Goal: Task Accomplishment & Management: Manage account settings

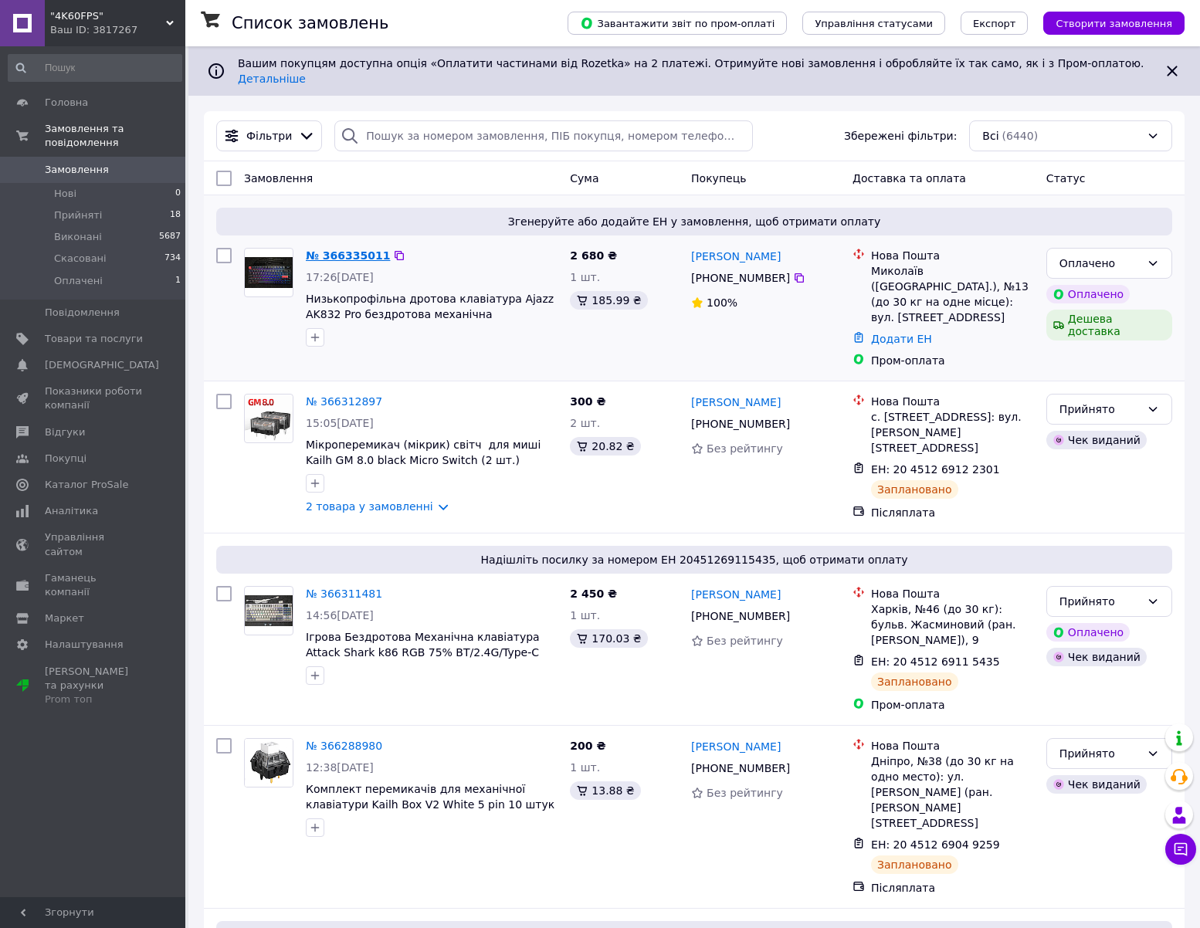
click at [345, 249] on link "№ 366335011" at bounding box center [348, 255] width 84 height 12
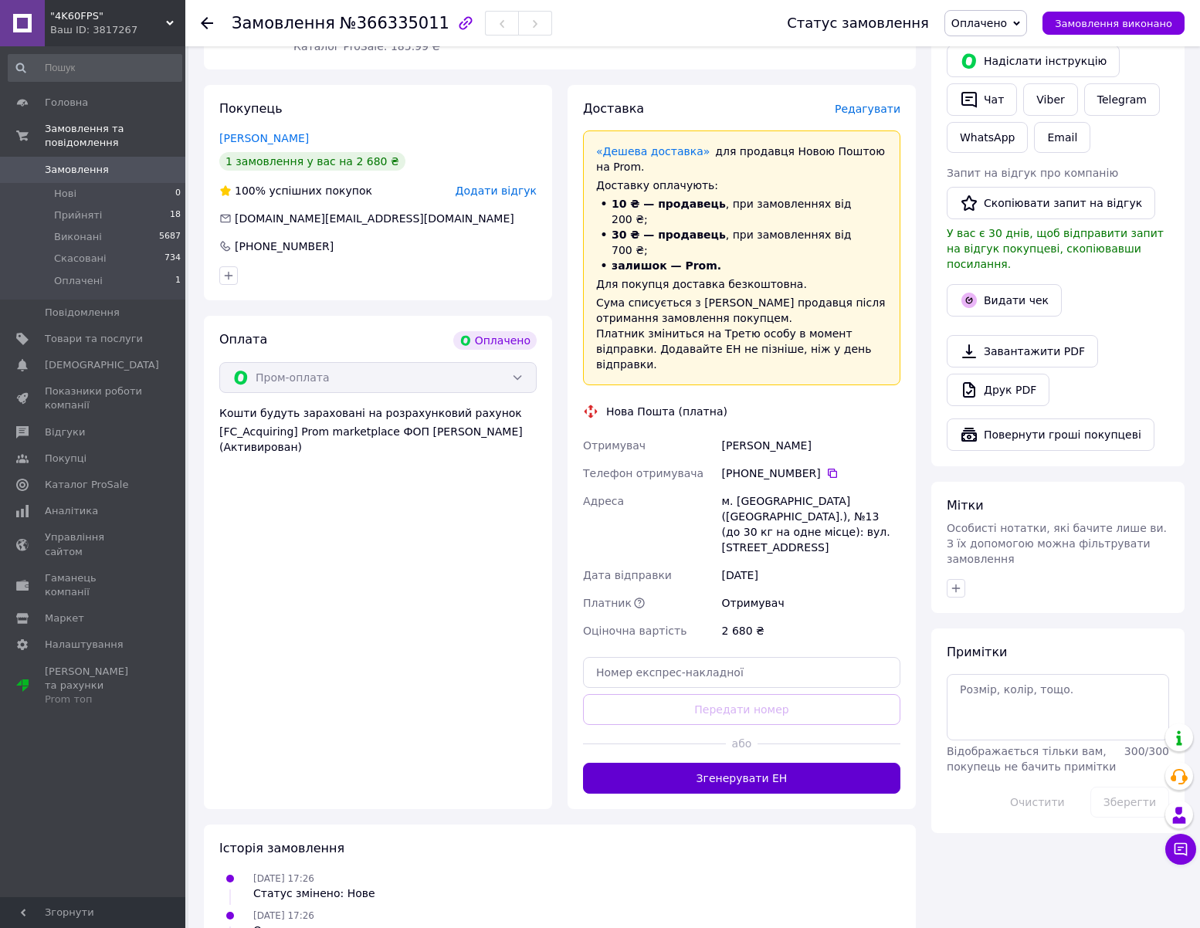
click at [740, 763] on button "Згенерувати ЕН" at bounding box center [741, 778] width 317 height 31
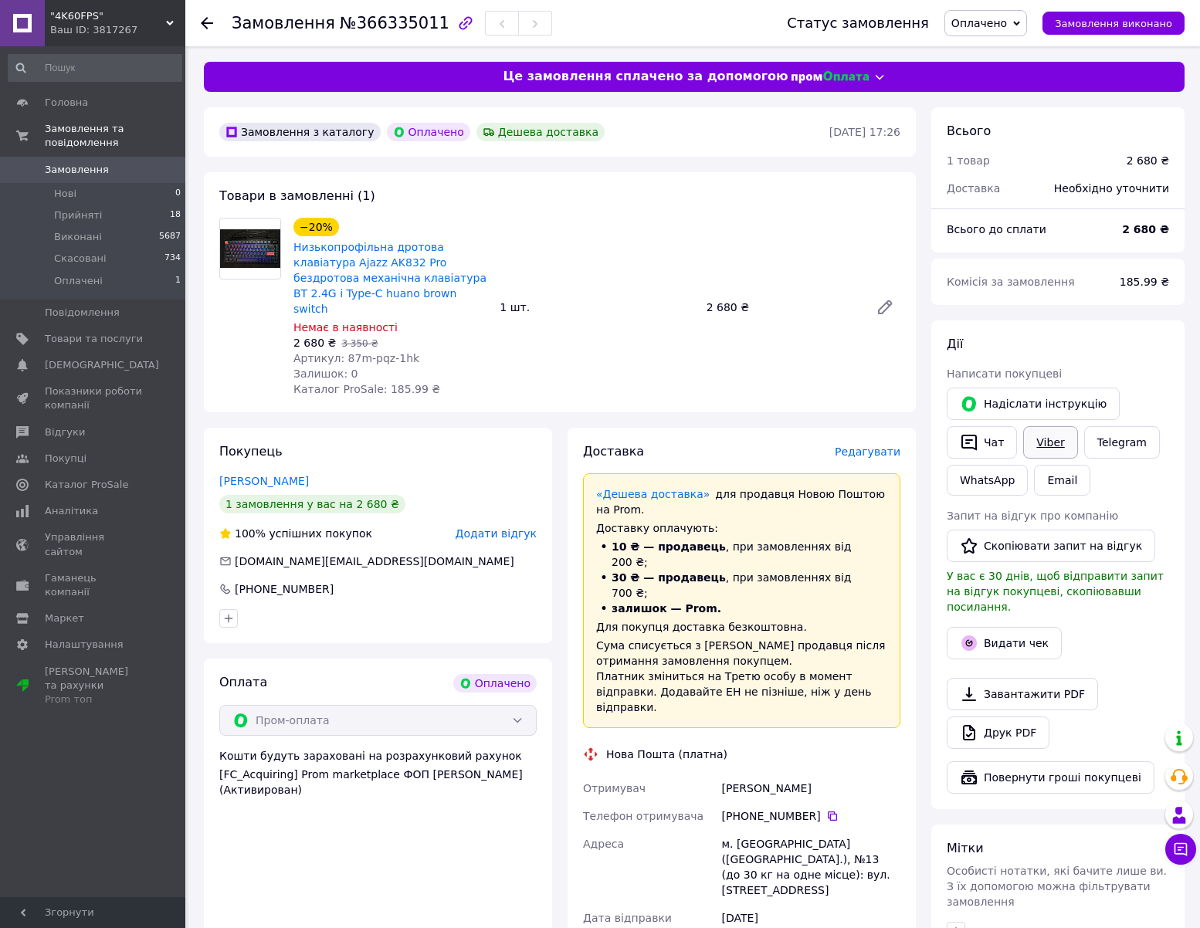
click at [1054, 433] on link "Viber" at bounding box center [1050, 442] width 54 height 32
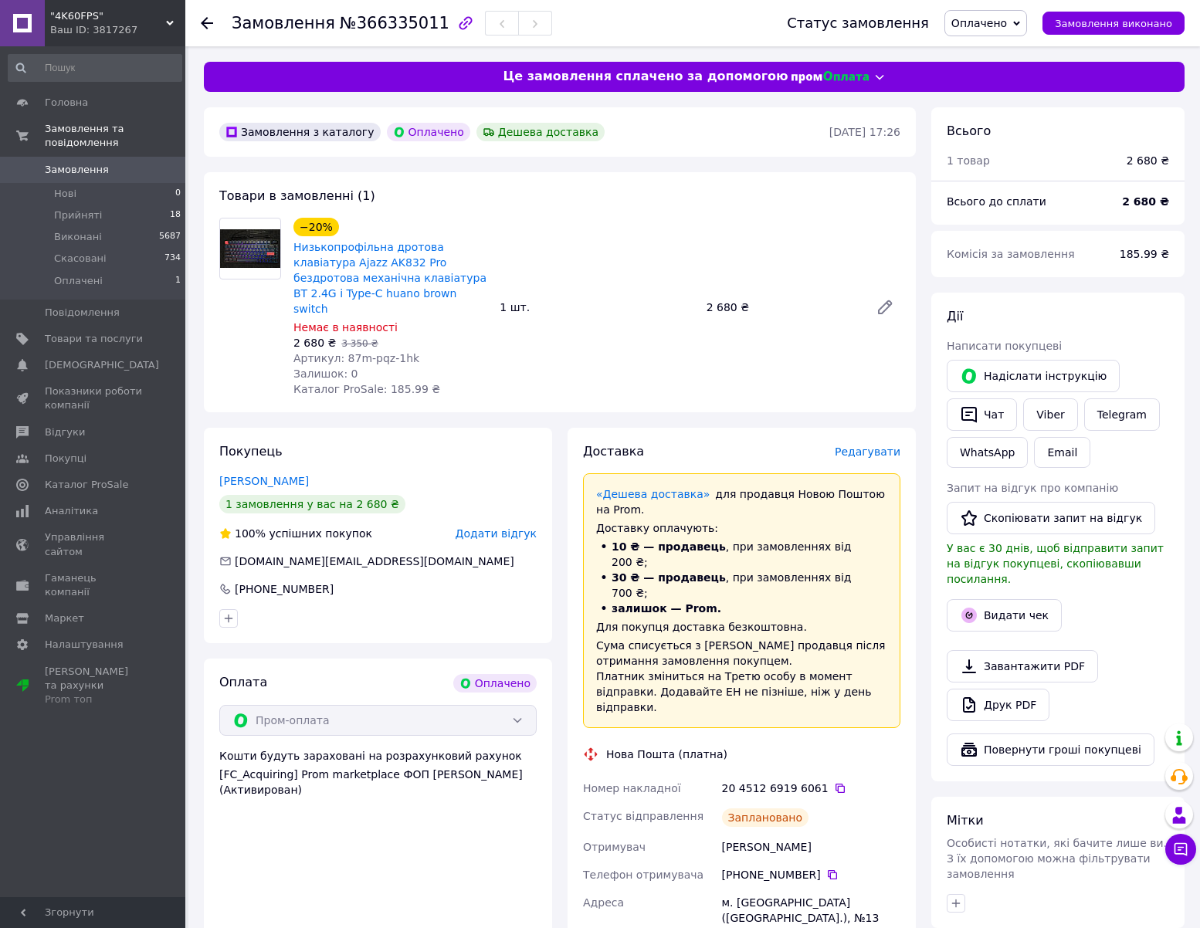
drag, startPoint x: 368, startPoint y: 5, endPoint x: 364, endPoint y: 18, distance: 13.2
click at [366, 6] on div "Замовлення №366335011" at bounding box center [494, 23] width 524 height 46
click at [361, 19] on span "№366335011" at bounding box center [395, 23] width 110 height 19
click at [361, 20] on span "№366335011" at bounding box center [395, 23] width 110 height 19
copy span "366335011"
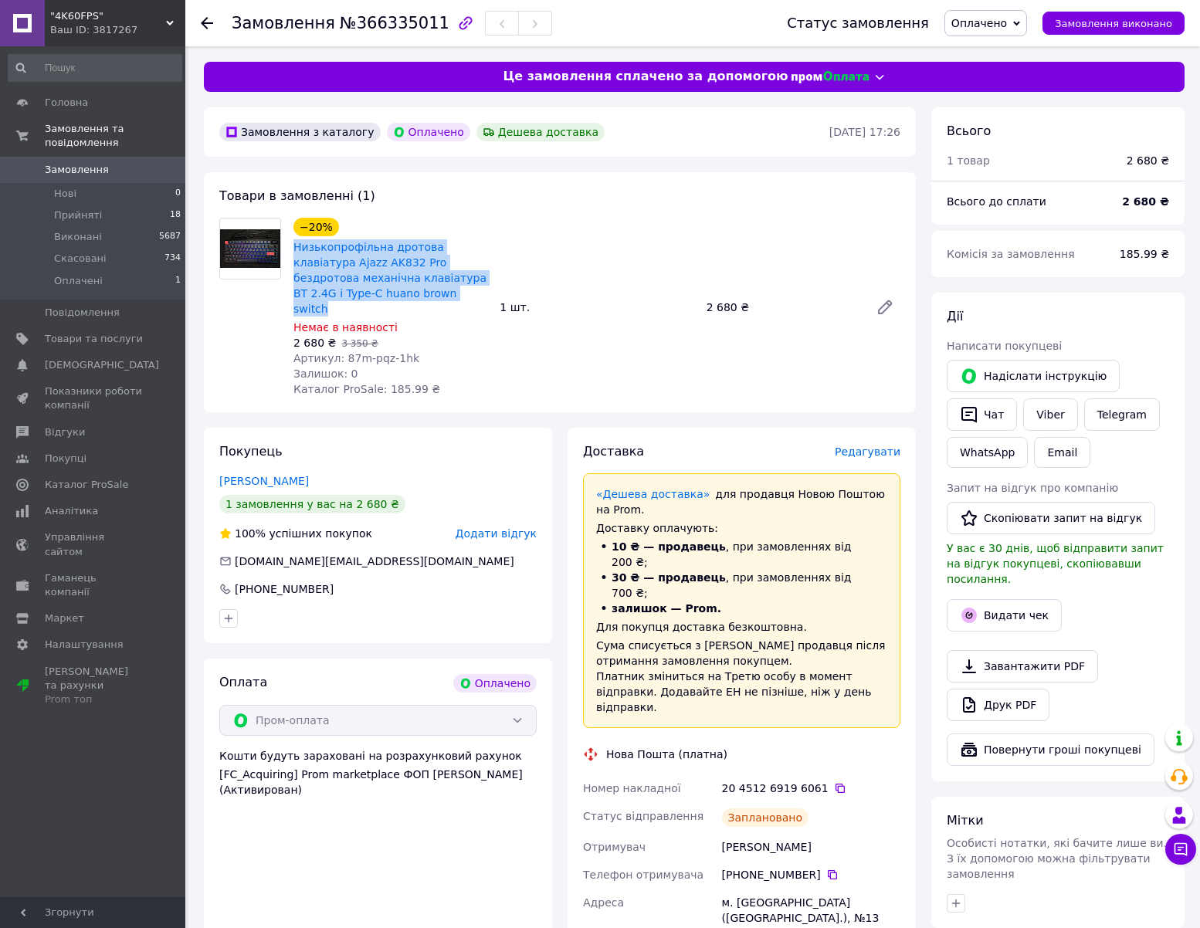
drag, startPoint x: 347, startPoint y: 288, endPoint x: 291, endPoint y: 244, distance: 70.9
click at [291, 244] on div "−20% Низькопрофільна дротова клавіатура Ajazz AK832 Pro бездротова механічна кл…" at bounding box center [390, 307] width 206 height 185
copy link "Низькопрофільна дротова клавіатура Ajazz AK832 Pro бездротова механічна клавіат…"
copy b "2 680"
drag, startPoint x: 1127, startPoint y: 201, endPoint x: 1158, endPoint y: 210, distance: 32.3
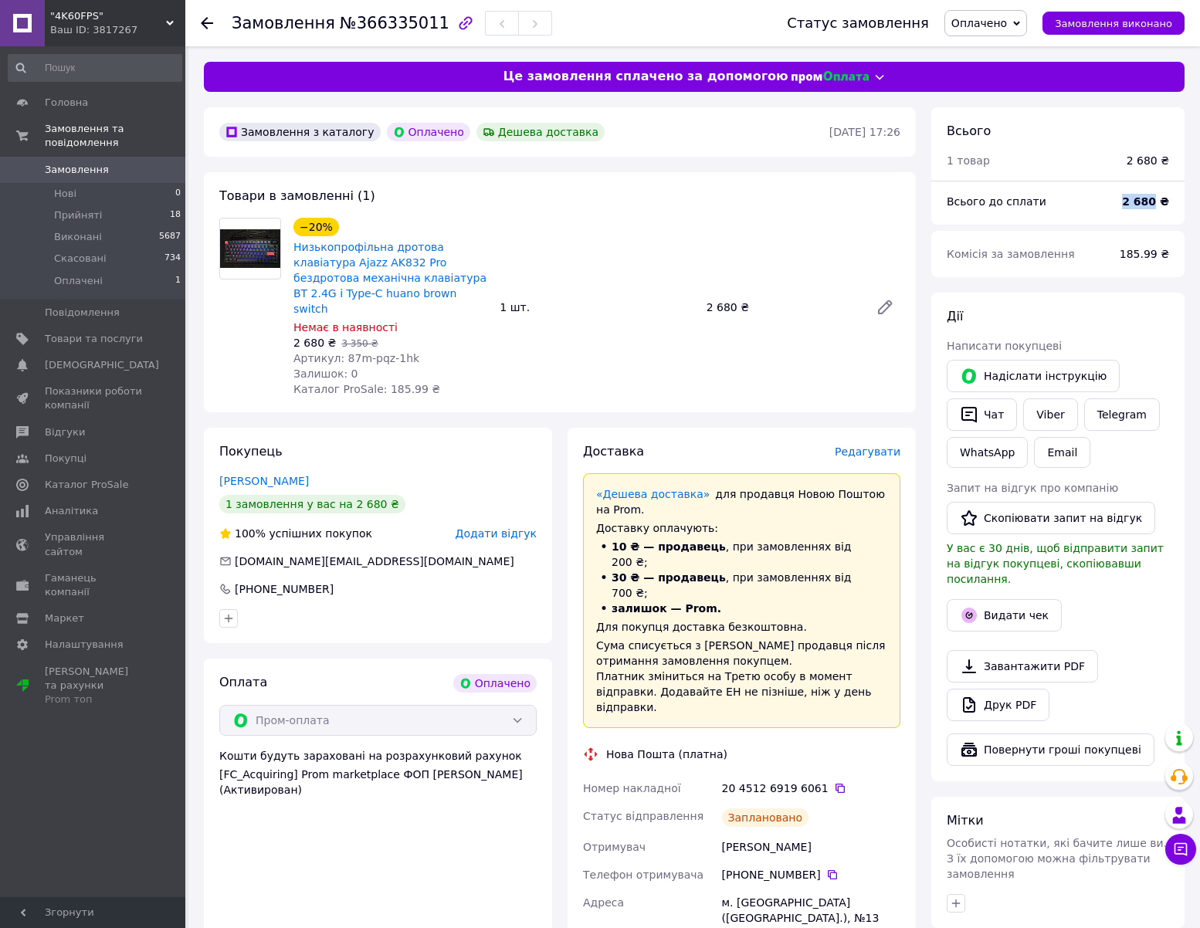
click at [1158, 210] on div "2 680 ₴" at bounding box center [1146, 202] width 66 height 34
drag, startPoint x: 827, startPoint y: 721, endPoint x: 855, endPoint y: 705, distance: 31.8
click at [834, 782] on icon at bounding box center [840, 788] width 12 height 12
click at [1052, 417] on link "Viber" at bounding box center [1050, 414] width 54 height 32
click at [995, 29] on span "Оплачено" at bounding box center [979, 23] width 56 height 12
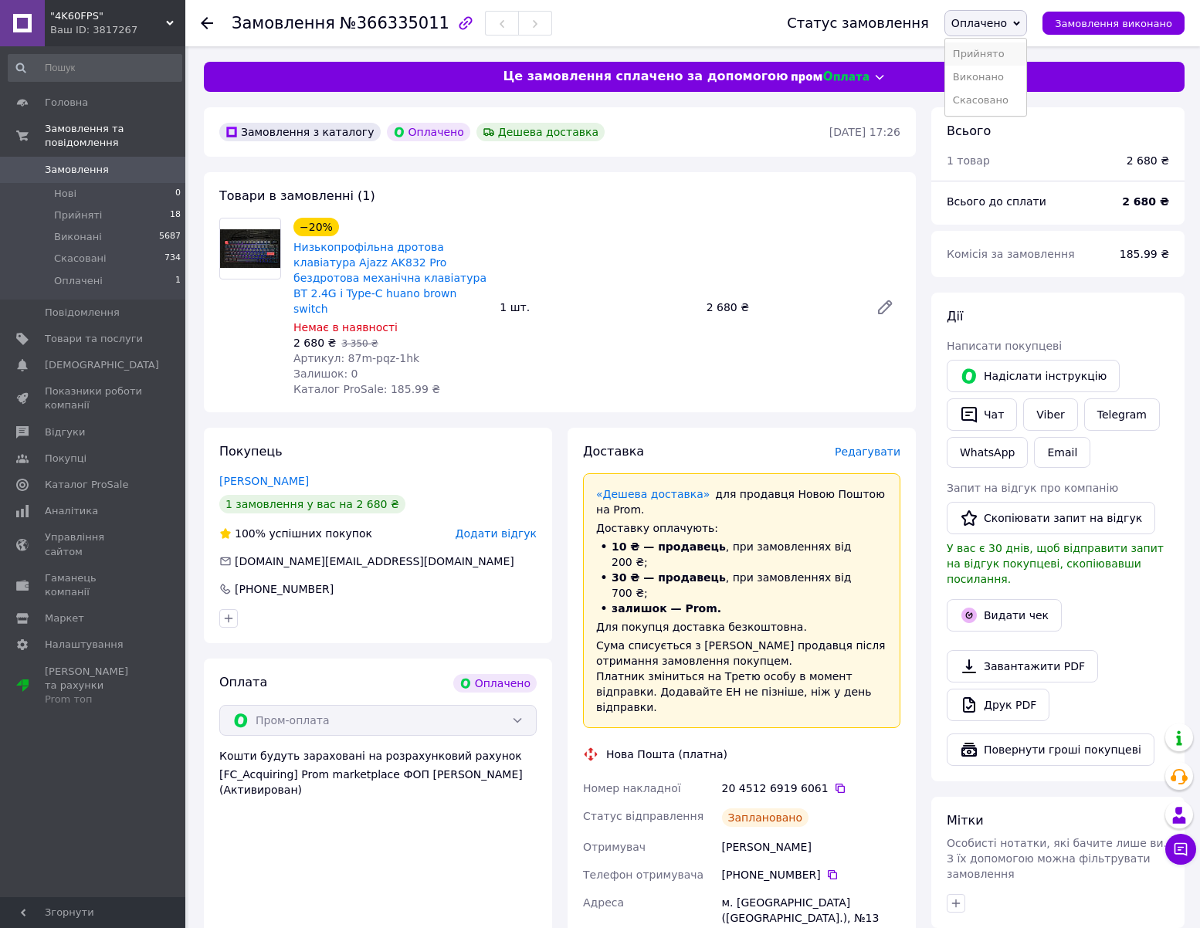
click at [1009, 51] on li "Прийнято" at bounding box center [985, 53] width 81 height 23
copy span "87m-pqz-1hk"
drag, startPoint x: 415, startPoint y: 343, endPoint x: 341, endPoint y: 344, distance: 74.9
click at [341, 351] on div "Артикул: 87m-pqz-1hk" at bounding box center [390, 358] width 194 height 15
click at [834, 782] on icon at bounding box center [840, 788] width 12 height 12
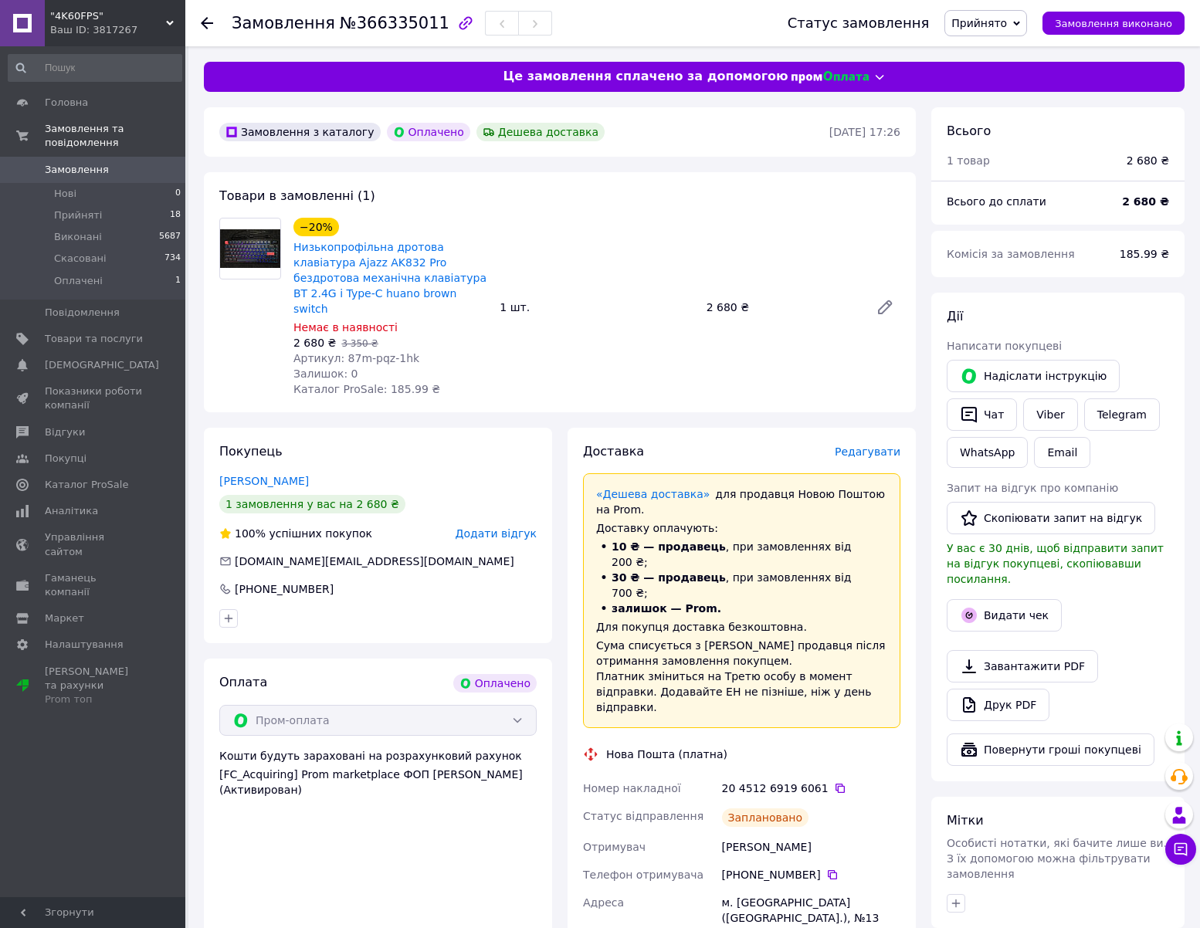
click at [826, 869] on icon at bounding box center [832, 875] width 12 height 12
click at [741, 833] on div "Мельник Віталій" at bounding box center [811, 847] width 185 height 28
copy div "Мельник"
click at [788, 833] on div "Мельник Віталій" at bounding box center [811, 847] width 185 height 28
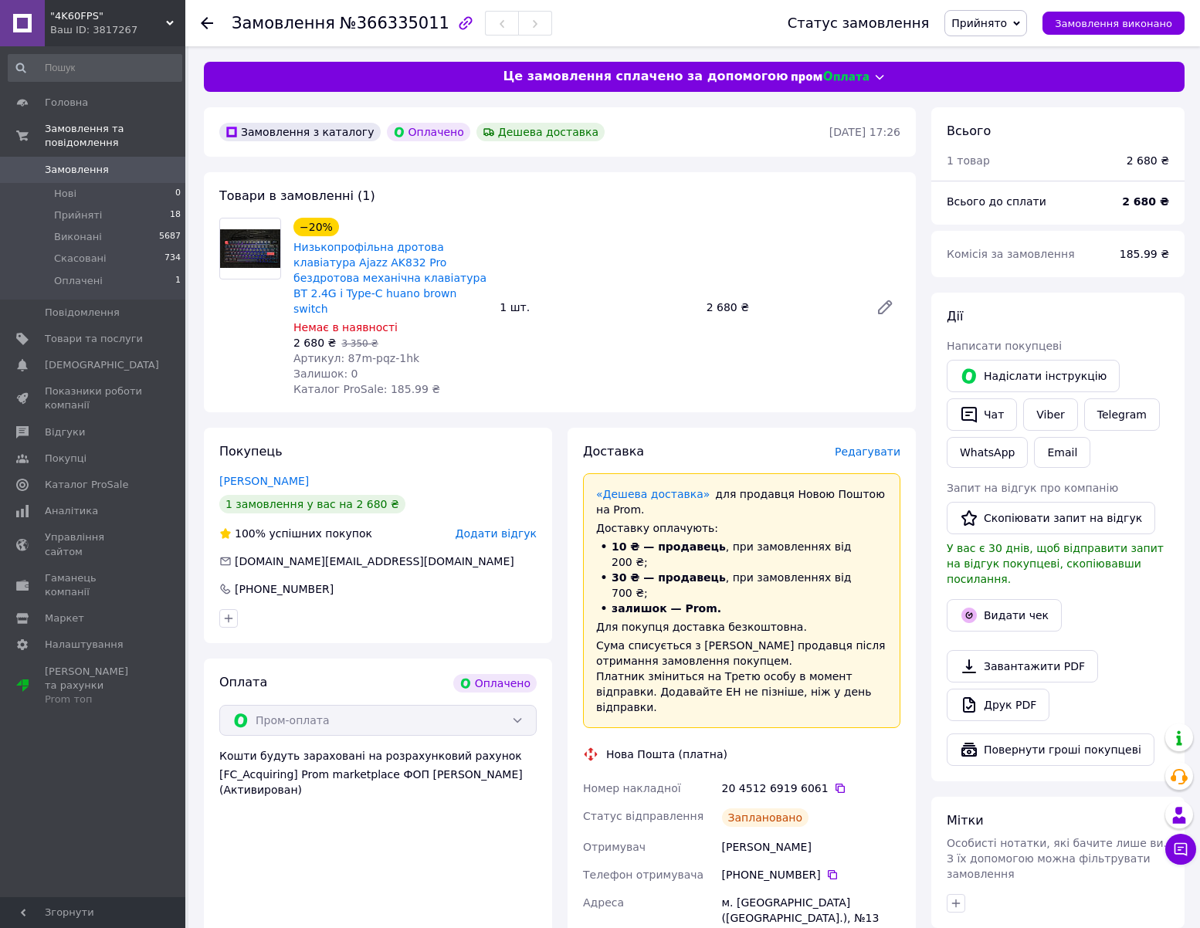
click at [788, 833] on div "Мельник Віталій" at bounding box center [811, 847] width 185 height 28
copy div "Віталій"
click at [744, 889] on div "м. [GEOGRAPHIC_DATA] ([GEOGRAPHIC_DATA].), №13 (до 30 кг на одне місце): вул. […" at bounding box center [811, 926] width 185 height 74
copy div "Миколаїв"
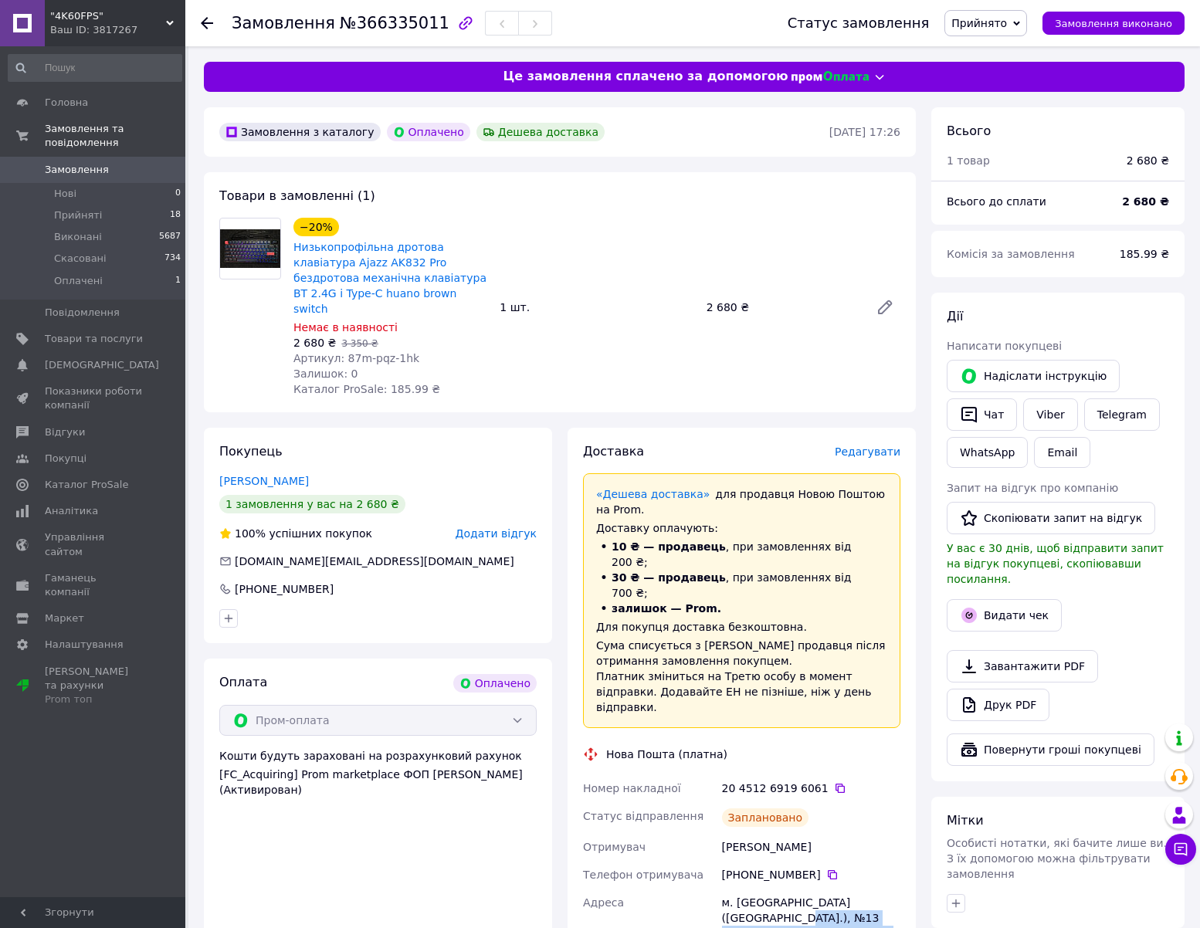
copy div "3 (до 30 кг на одне місце): вул. Лазурна, 17"
copy div "13 (до 30 кг на одне місце): вул. Лазурна, 17"
drag, startPoint x: 799, startPoint y: 870, endPoint x: 737, endPoint y: 854, distance: 64.6
click at [737, 889] on div "м. [GEOGRAPHIC_DATA] ([GEOGRAPHIC_DATA].), №13 (до 30 кг на одне місце): вул. […" at bounding box center [811, 926] width 185 height 74
click at [388, 29] on span "№366335011" at bounding box center [395, 23] width 110 height 19
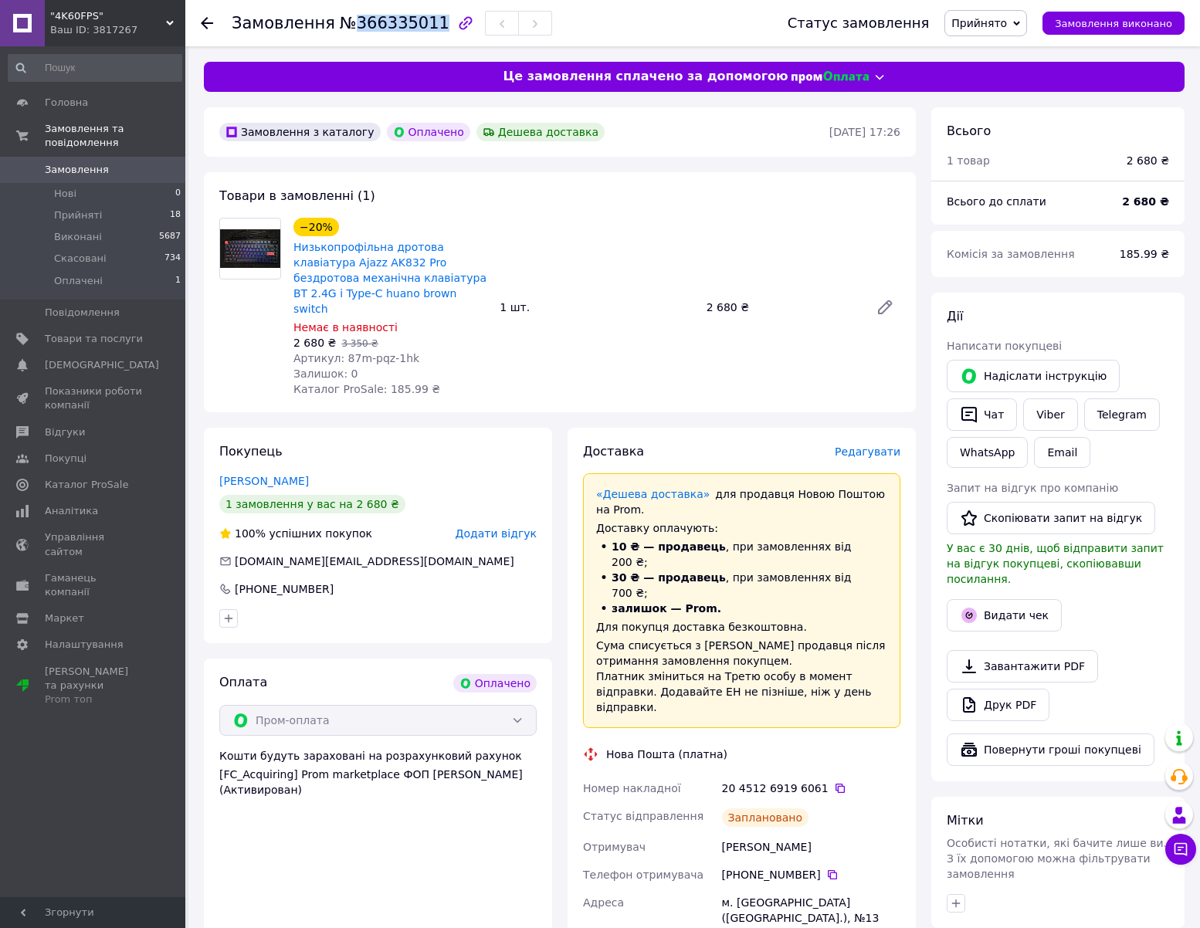
click at [388, 29] on span "№366335011" at bounding box center [395, 23] width 110 height 19
copy span "366335011"
click at [836, 784] on icon at bounding box center [840, 788] width 9 height 9
click at [826, 869] on icon at bounding box center [832, 875] width 12 height 12
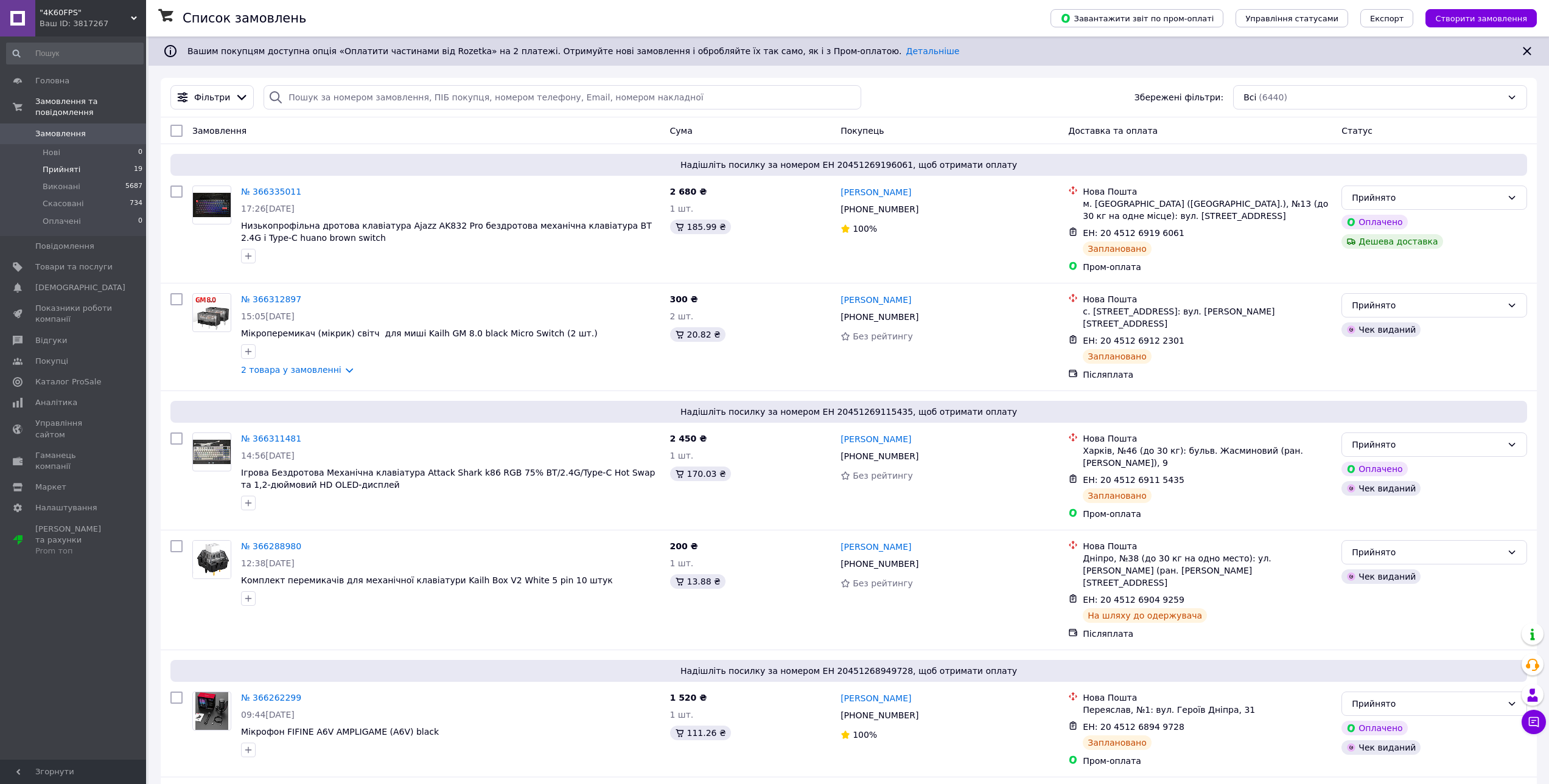
click at [67, 165] on span "Прийняті" at bounding box center [61, 170] width 38 height 11
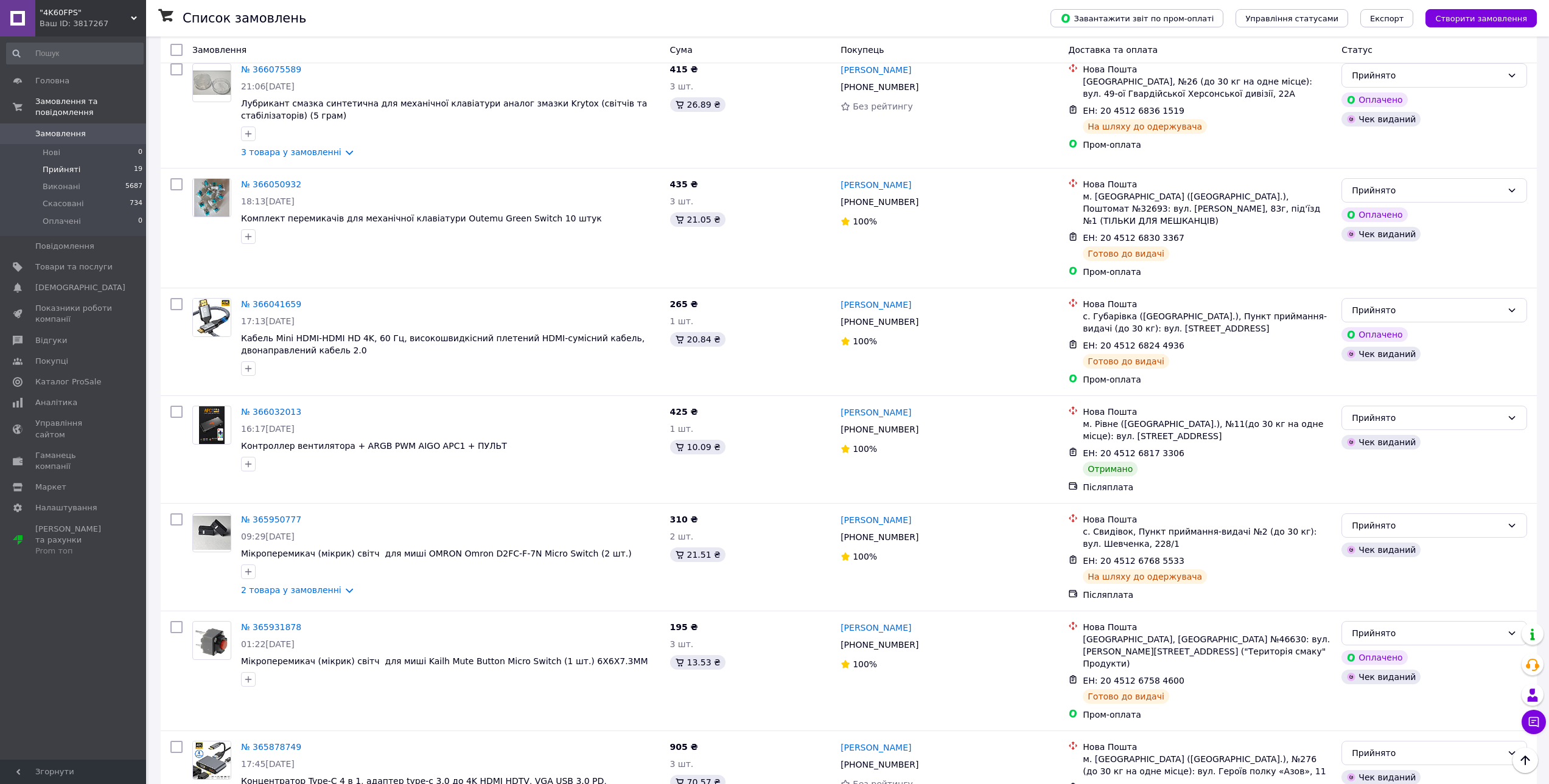
scroll to position [1561, 0]
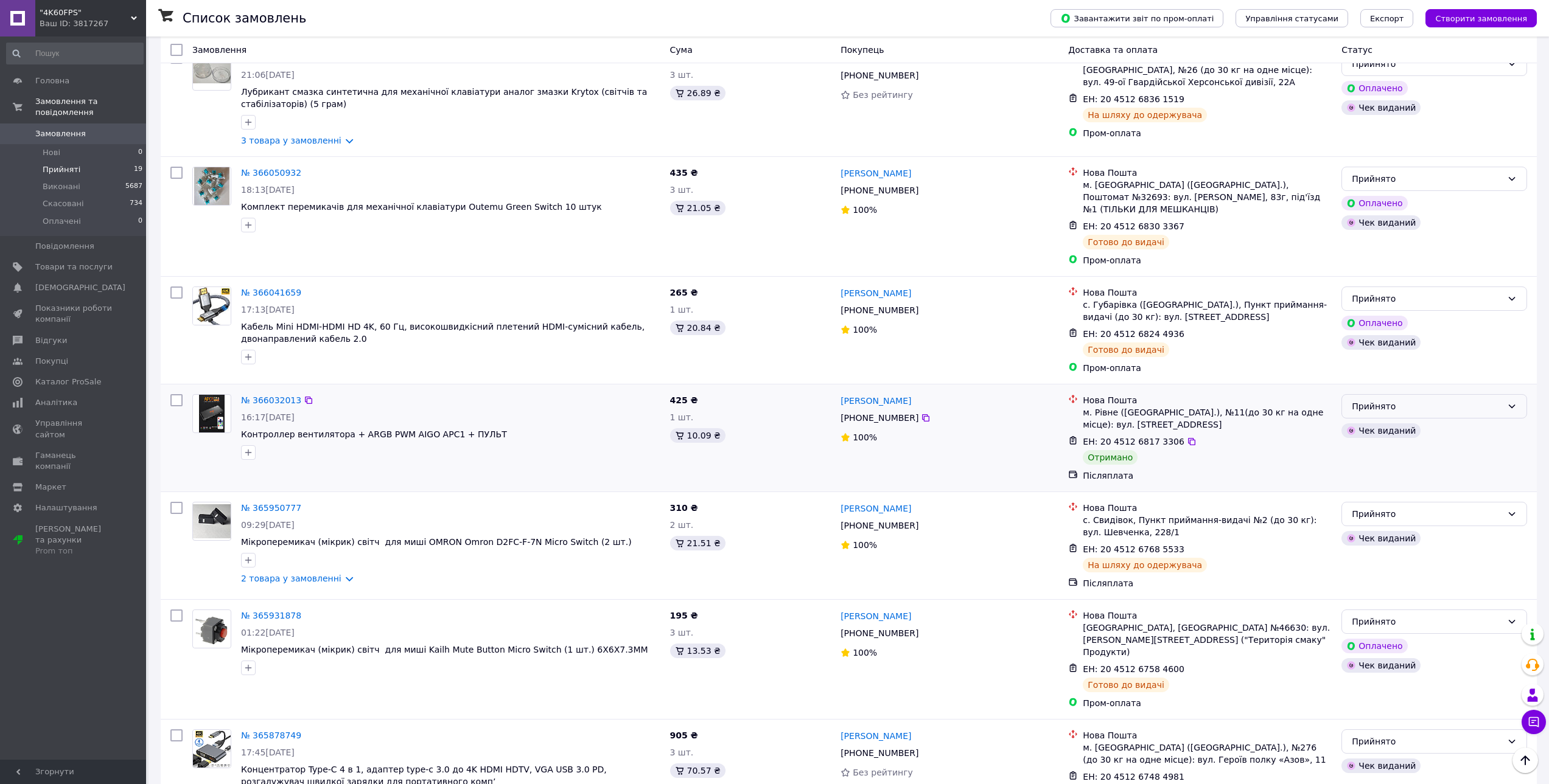
click at [1357, 399] on div "Прийнято" at bounding box center [1427, 406] width 151 height 13
click at [1367, 377] on li "Виконано" at bounding box center [1435, 383] width 184 height 22
